Goal: Transaction & Acquisition: Purchase product/service

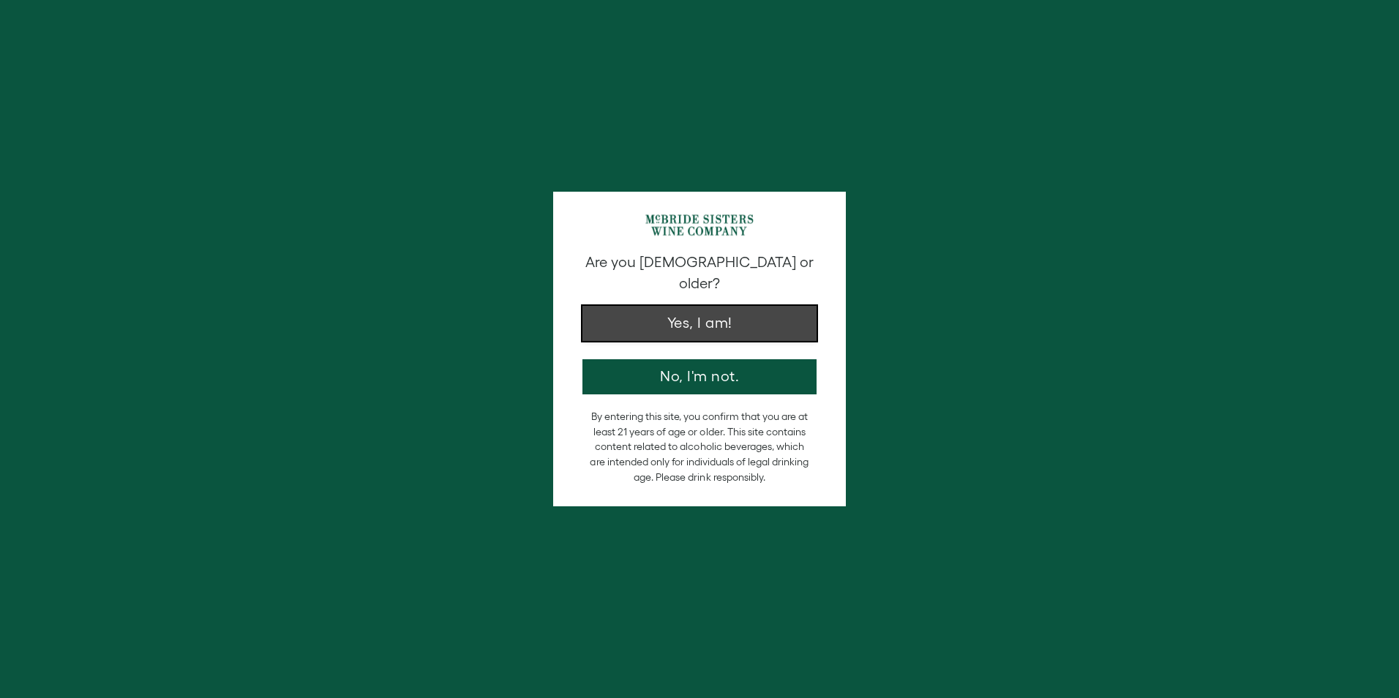
click at [650, 308] on button "Yes, I am!" at bounding box center [699, 323] width 234 height 35
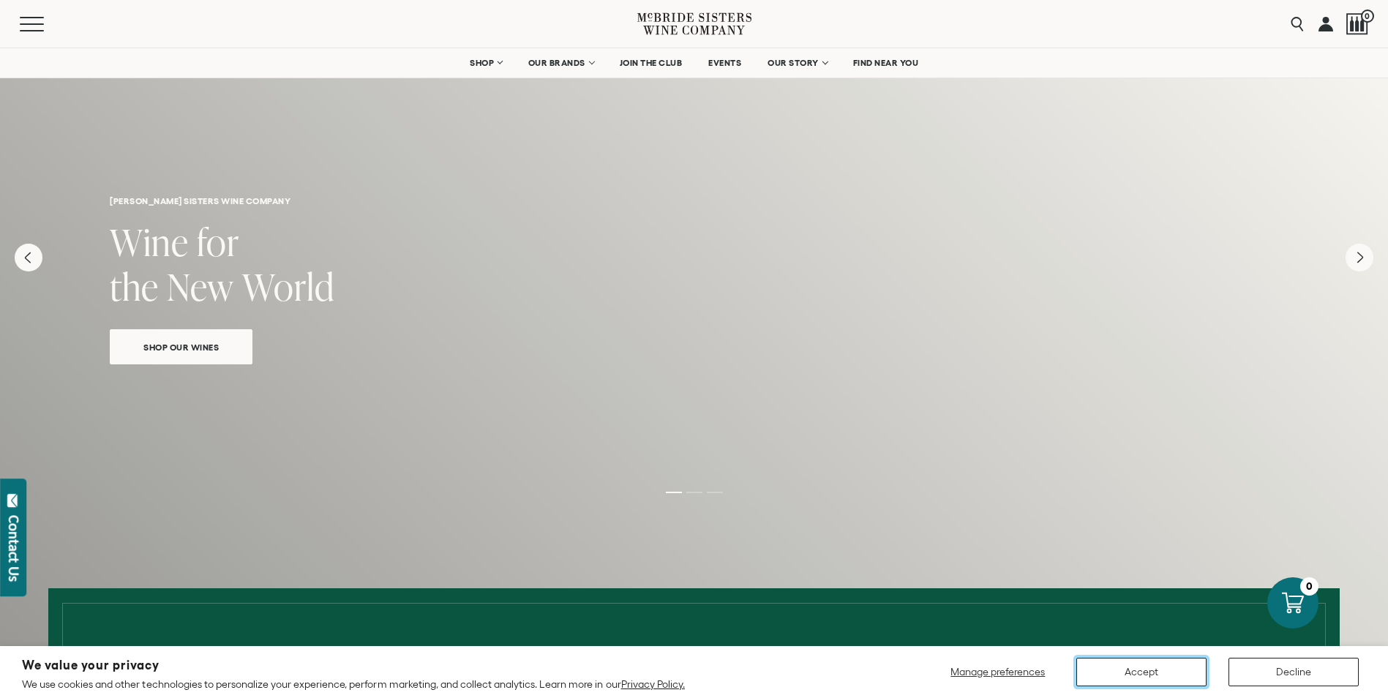
click at [1158, 663] on button "Accept" at bounding box center [1141, 672] width 130 height 29
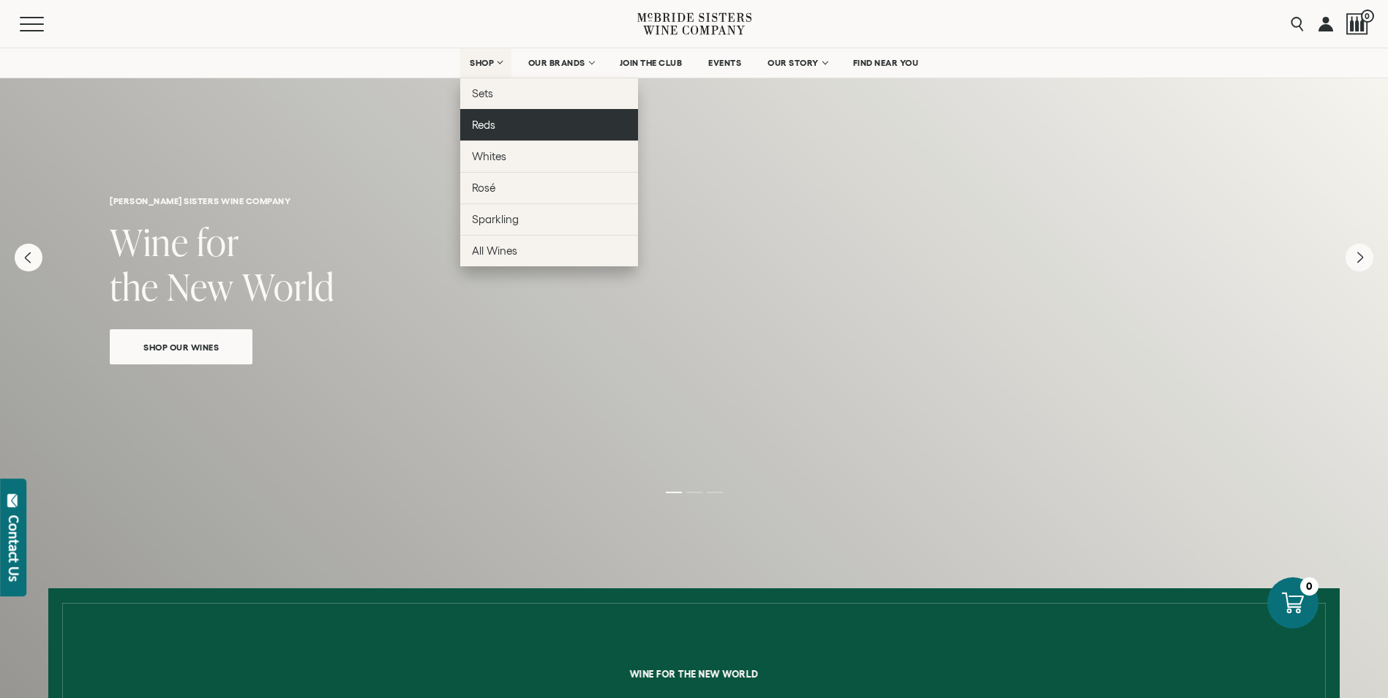
click at [490, 133] on link "Reds" at bounding box center [549, 124] width 178 height 31
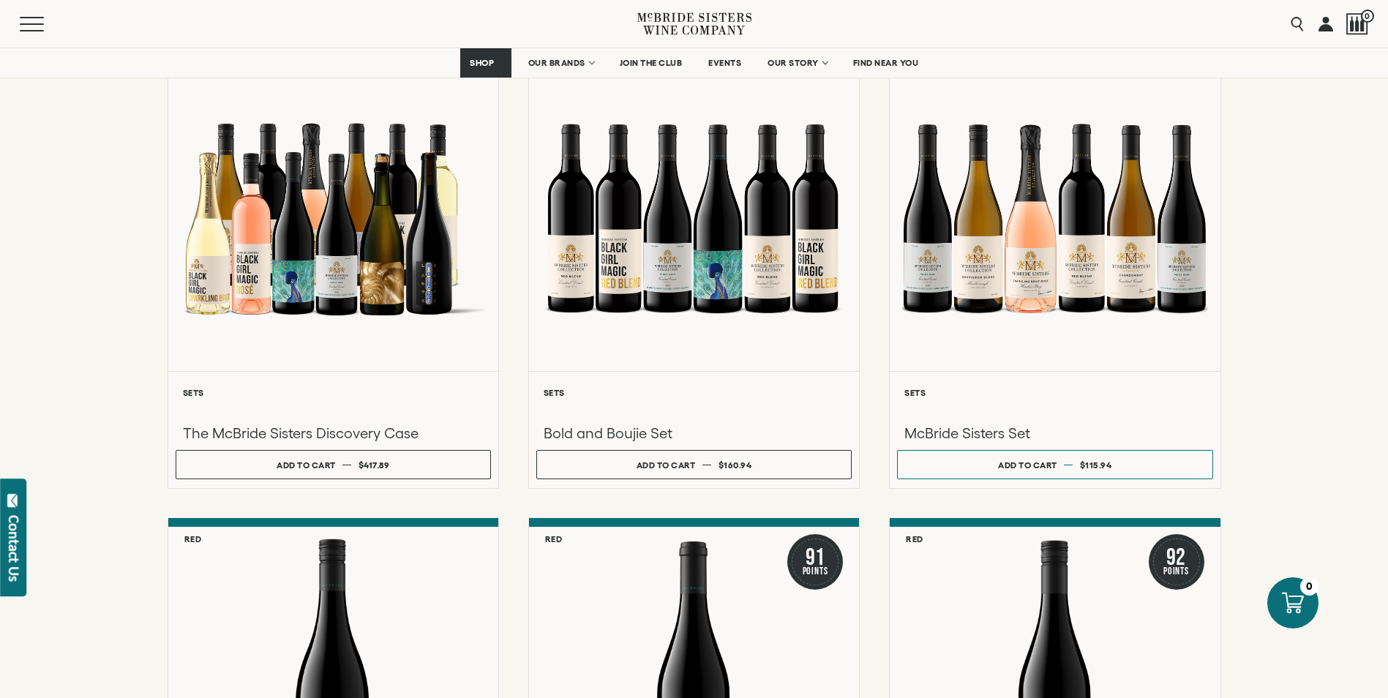
scroll to position [658, 0]
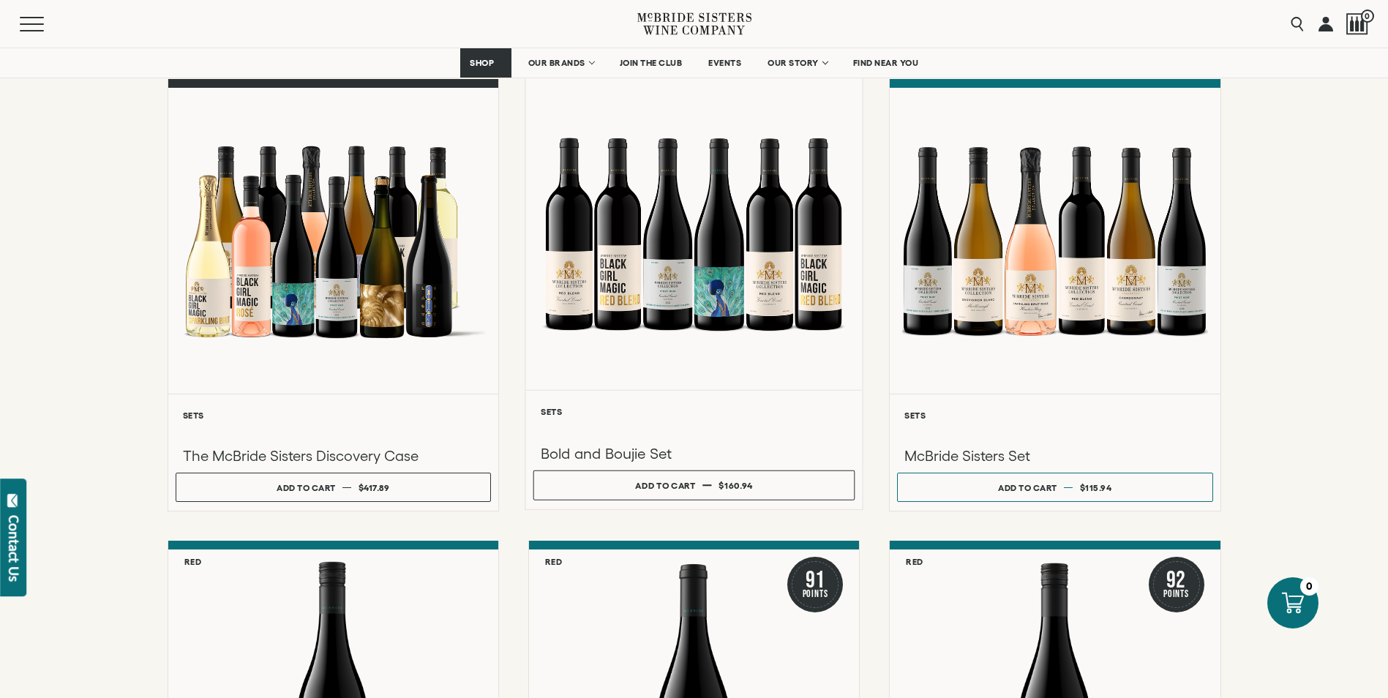
click at [677, 331] on div at bounding box center [693, 234] width 336 height 312
